Goal: Information Seeking & Learning: Learn about a topic

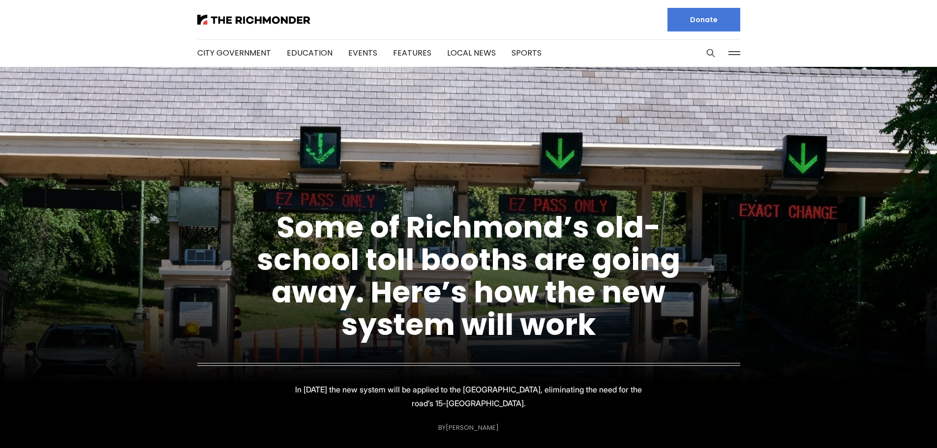
drag, startPoint x: 826, startPoint y: 380, endPoint x: 768, endPoint y: 146, distance: 240.8
click at [409, 51] on link "Features" at bounding box center [412, 52] width 38 height 11
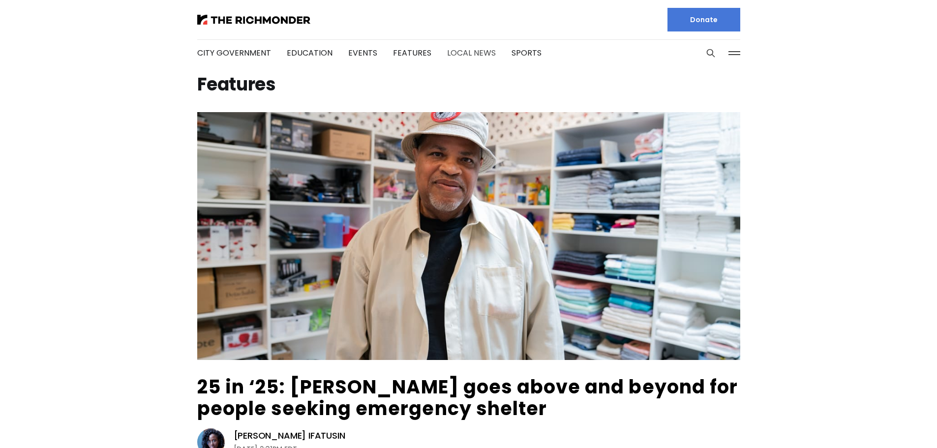
click at [460, 56] on link "Local News" at bounding box center [471, 52] width 49 height 11
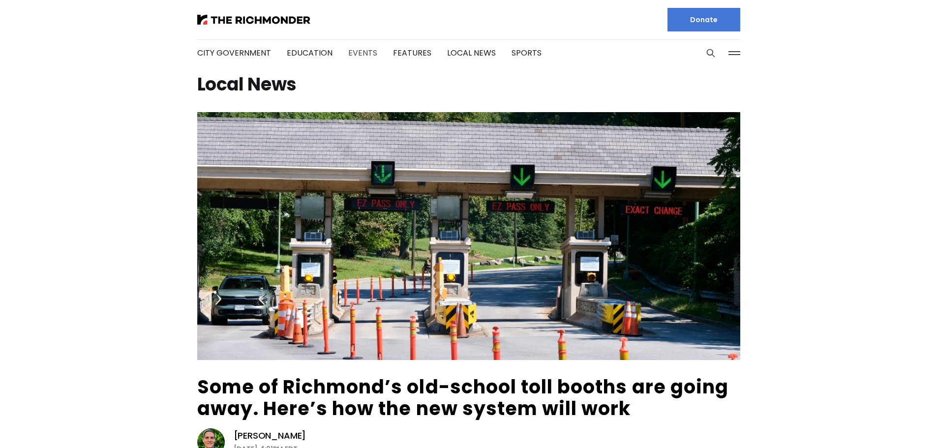
click at [366, 53] on link "Events" at bounding box center [362, 52] width 29 height 11
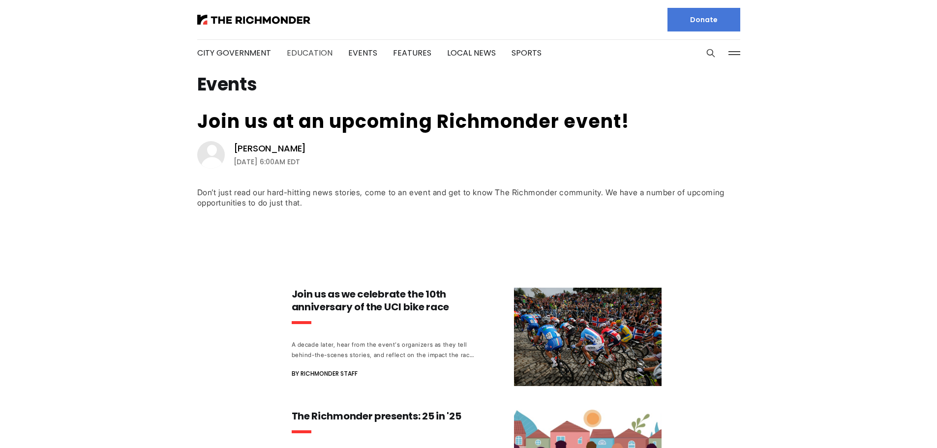
click at [312, 53] on link "Education" at bounding box center [310, 52] width 46 height 11
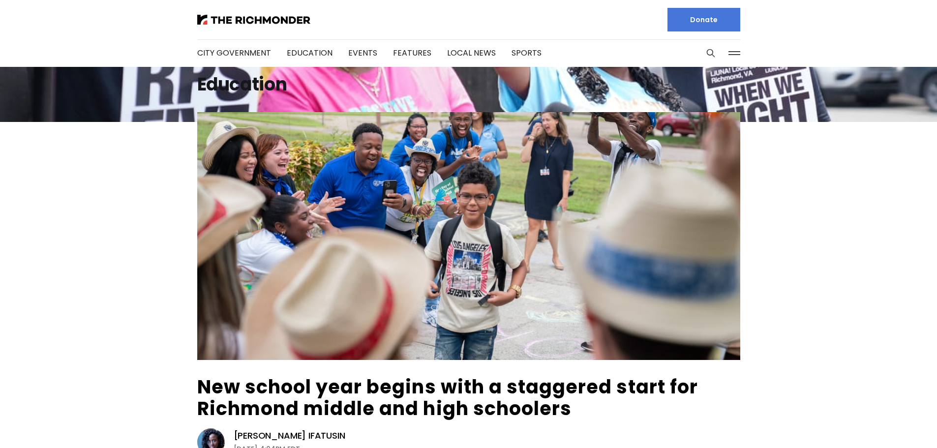
drag, startPoint x: 770, startPoint y: 362, endPoint x: 738, endPoint y: 92, distance: 271.9
click at [248, 49] on link "City Government" at bounding box center [234, 52] width 74 height 11
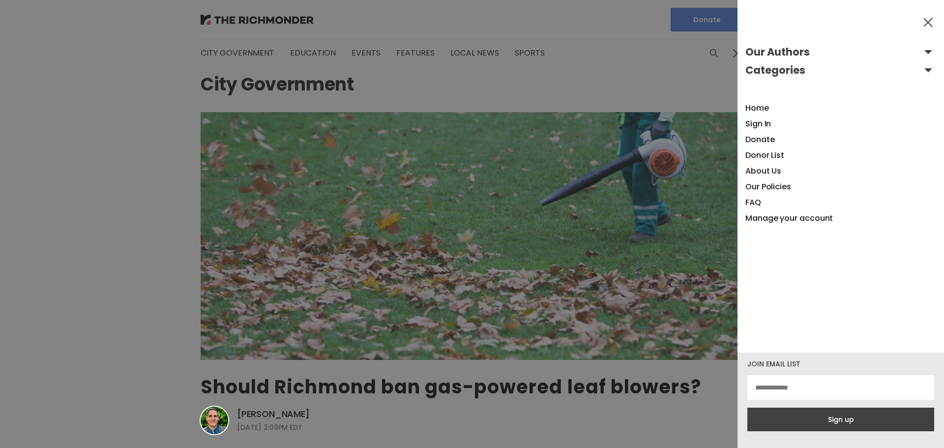
click at [923, 66] on button "Categories" at bounding box center [841, 70] width 191 height 16
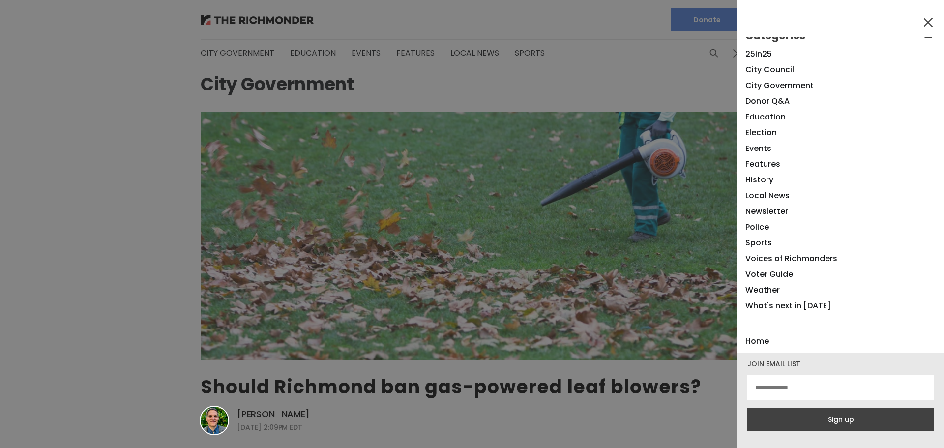
scroll to position [49, 0]
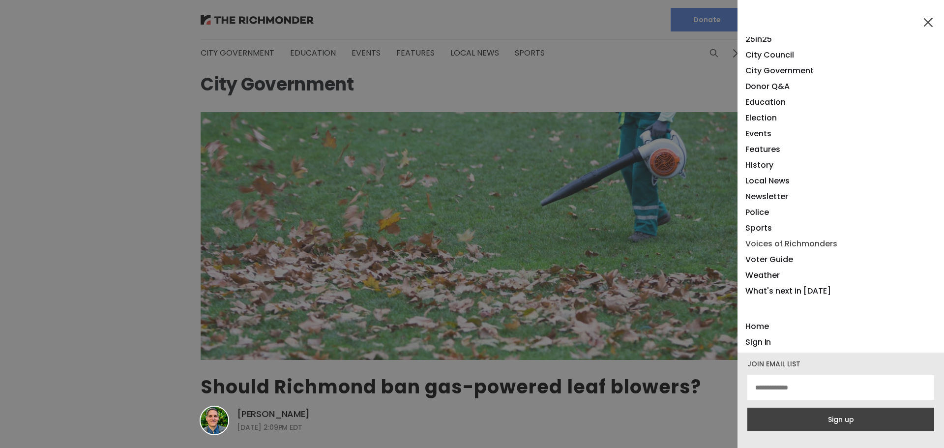
click at [818, 244] on link "Voices of Richmonders" at bounding box center [792, 243] width 92 height 11
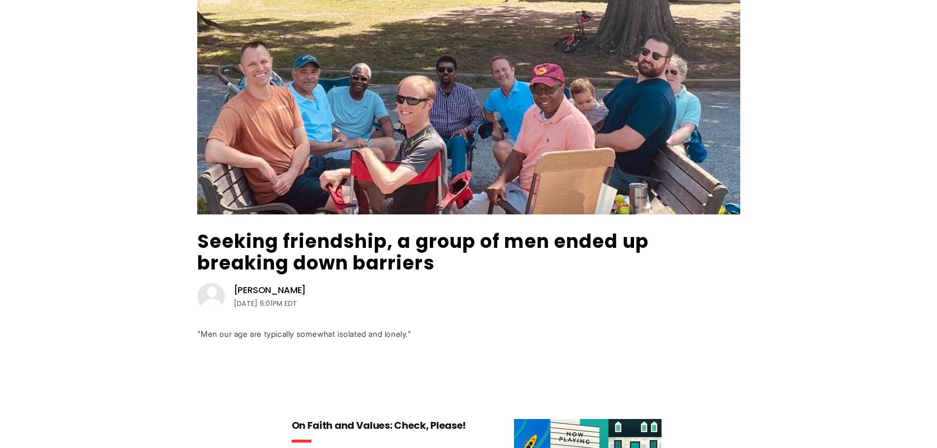
scroll to position [295, 0]
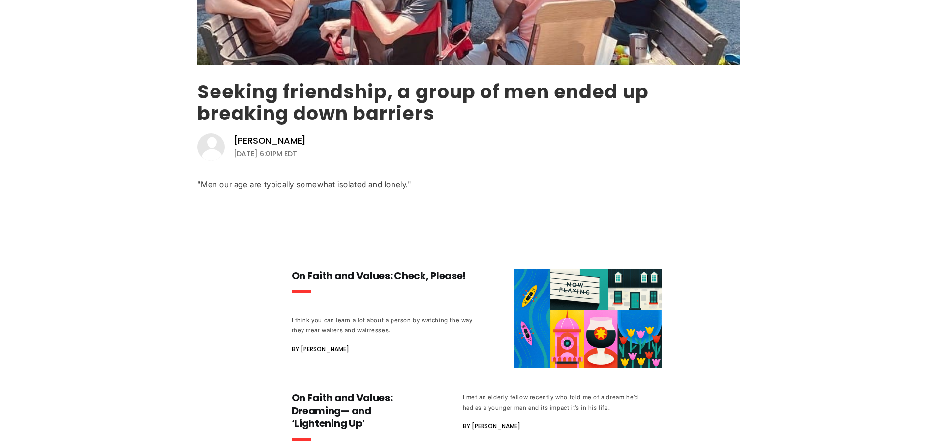
click at [521, 83] on link "Seeking friendship, a group of men ended up breaking down barriers" at bounding box center [423, 103] width 452 height 48
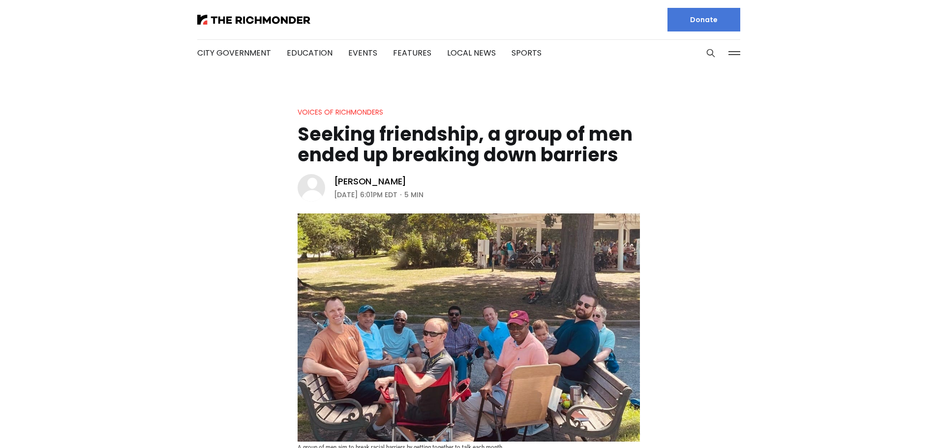
drag, startPoint x: 697, startPoint y: 369, endPoint x: 595, endPoint y: 96, distance: 291.7
drag, startPoint x: 182, startPoint y: 337, endPoint x: 154, endPoint y: -29, distance: 366.6
click at [262, 19] on img at bounding box center [253, 20] width 113 height 10
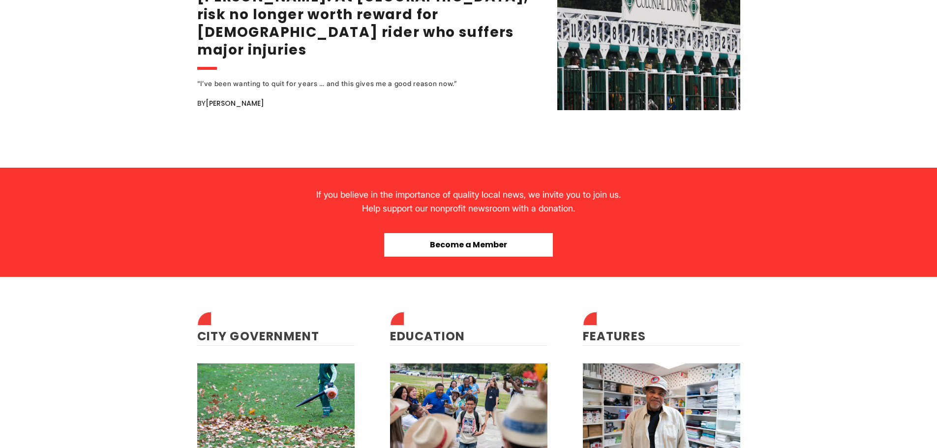
scroll to position [2263, 0]
